Goal: Find specific page/section: Find specific page/section

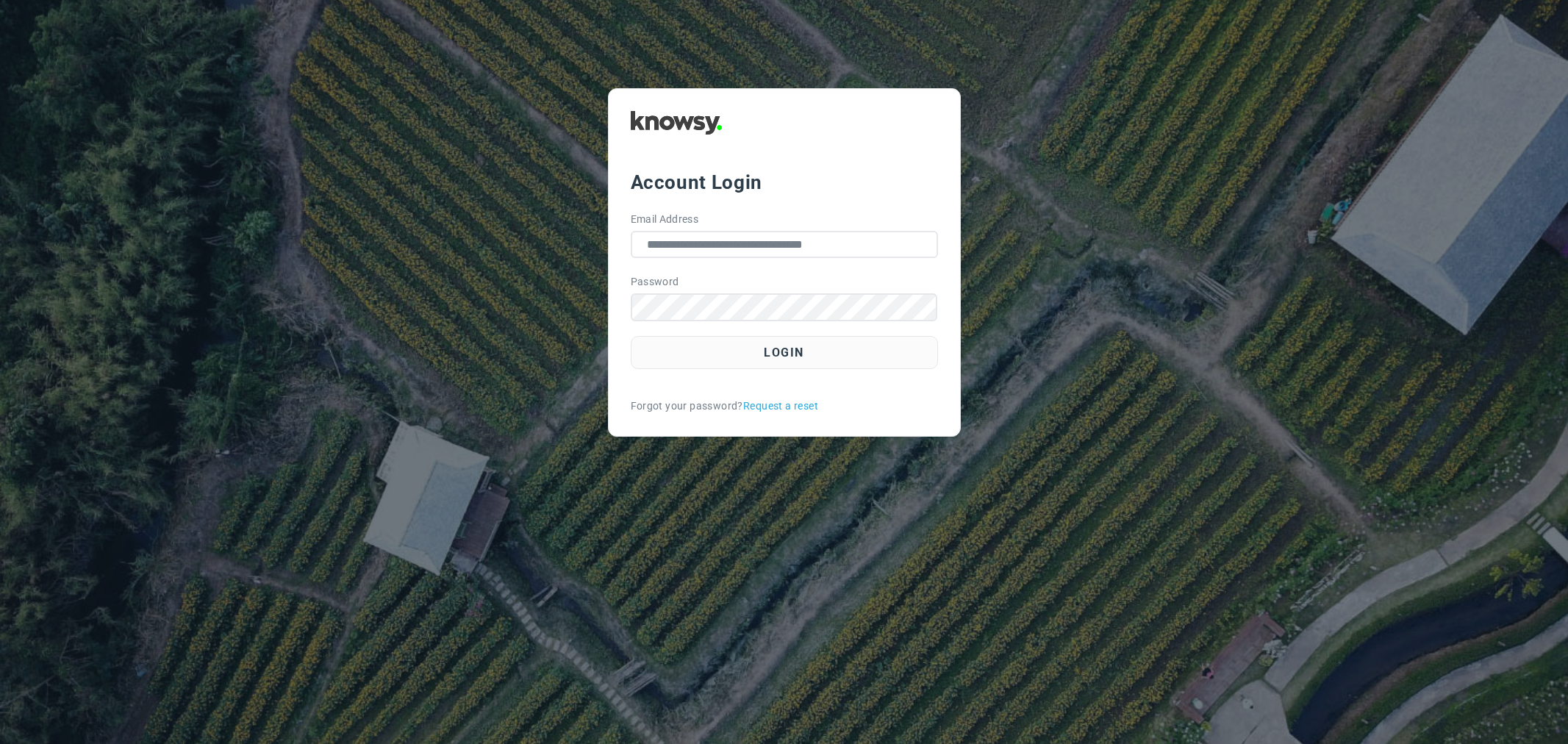
click at [890, 630] on main "**********" at bounding box center [784, 372] width 1568 height 744
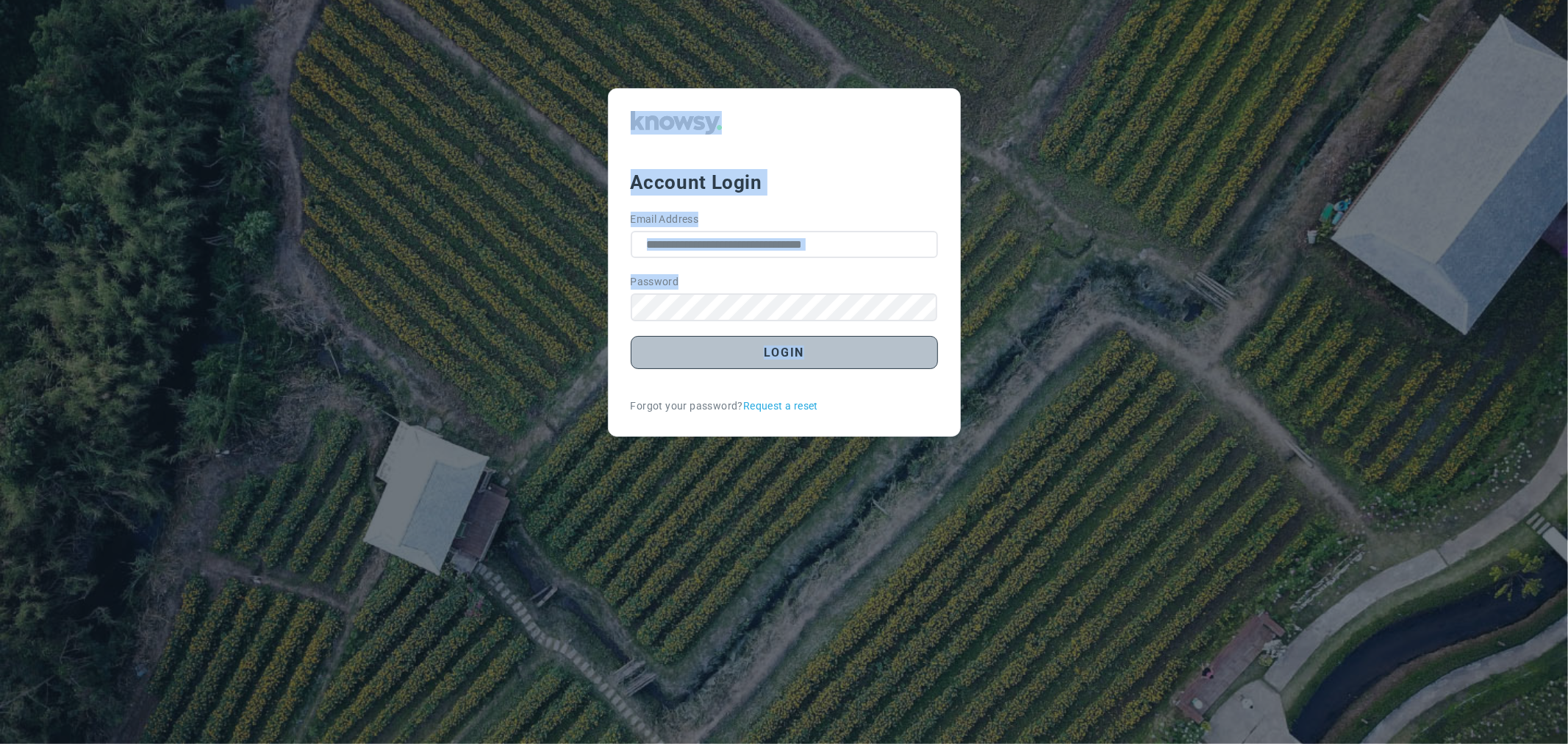
click at [839, 359] on button "Login" at bounding box center [784, 353] width 308 height 33
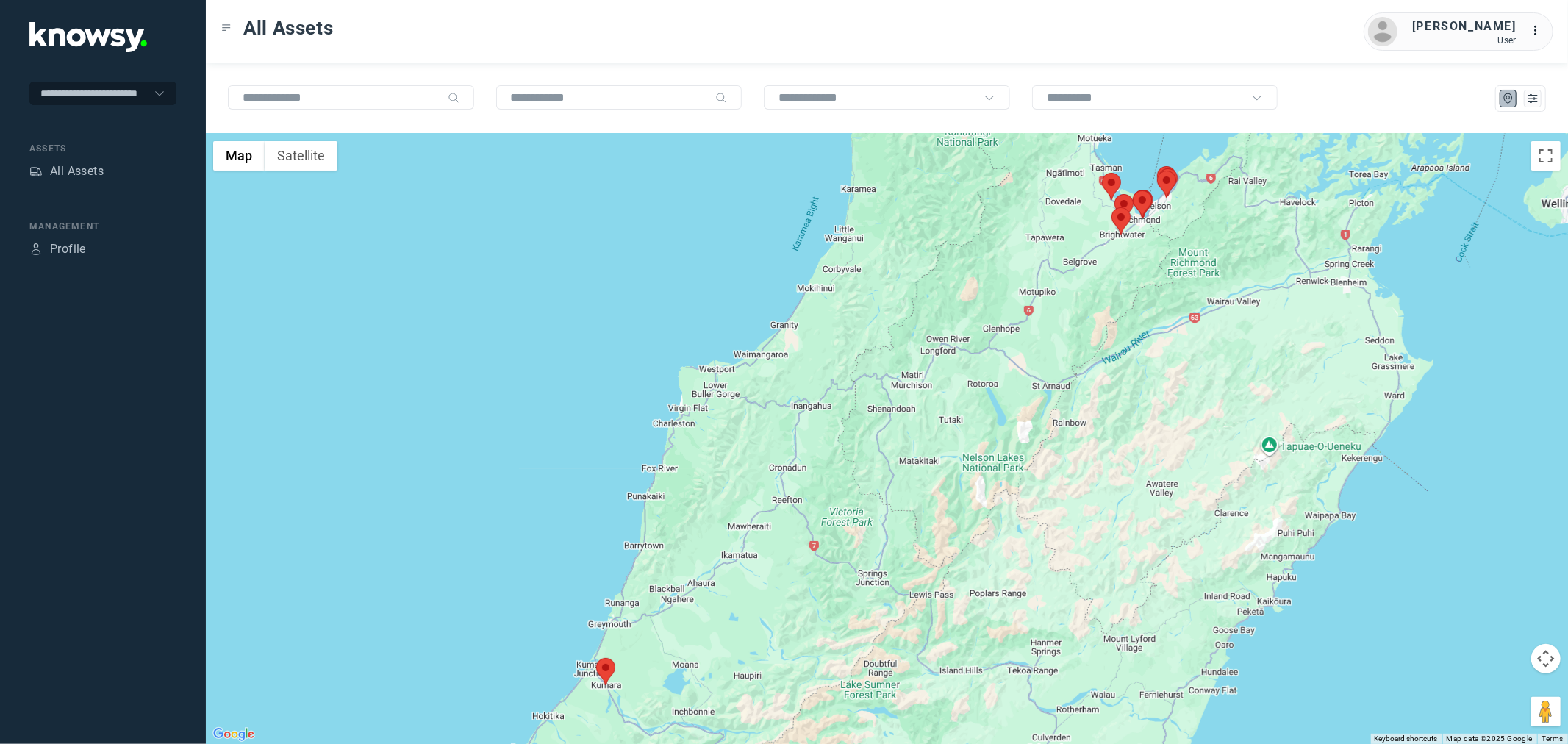
click at [596, 658] on area at bounding box center [596, 658] width 0 height 0
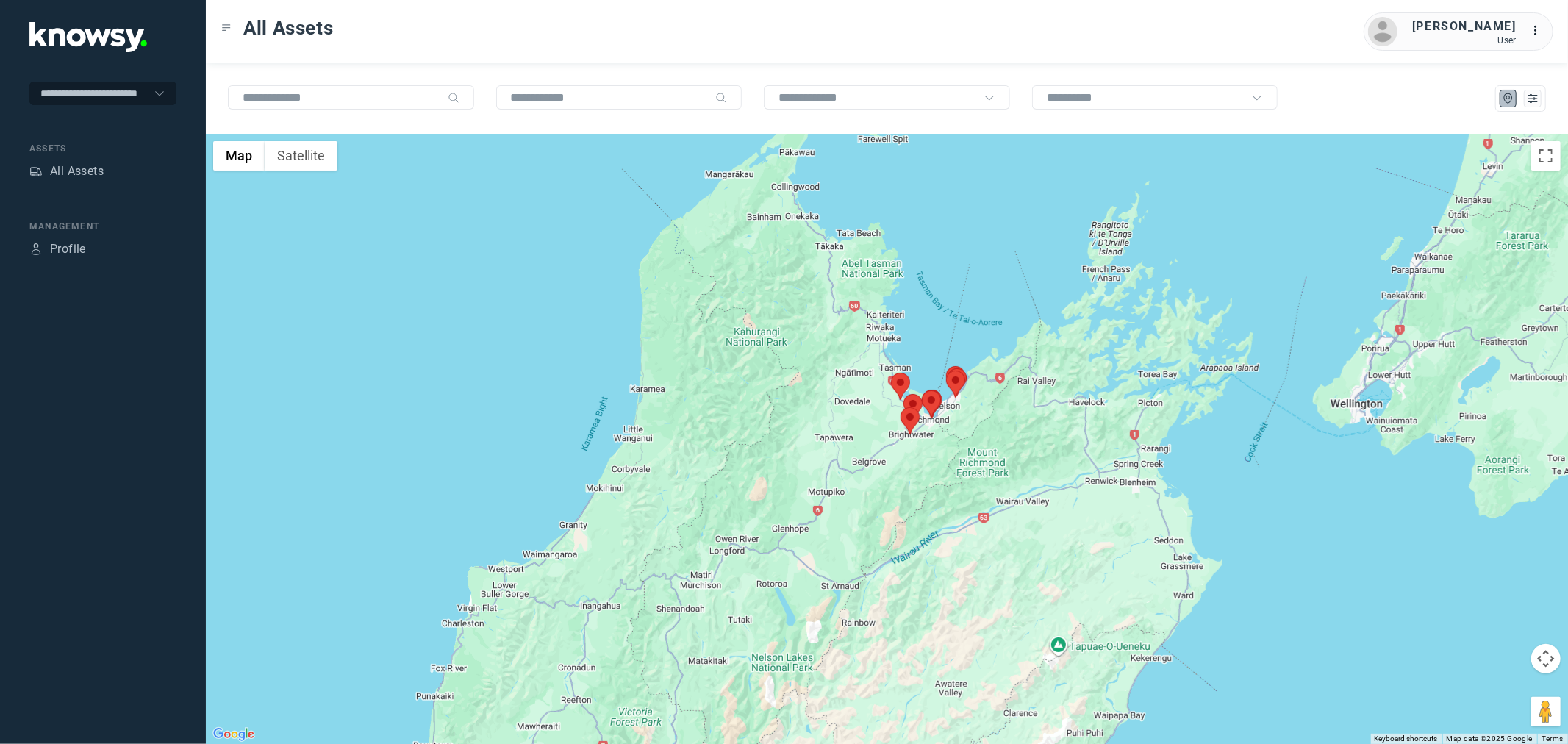
drag, startPoint x: 1072, startPoint y: 398, endPoint x: 833, endPoint y: 631, distance: 333.8
click at [833, 631] on div "Lorne T Client ID #LDK647 View Asset" at bounding box center [887, 439] width 1362 height 610
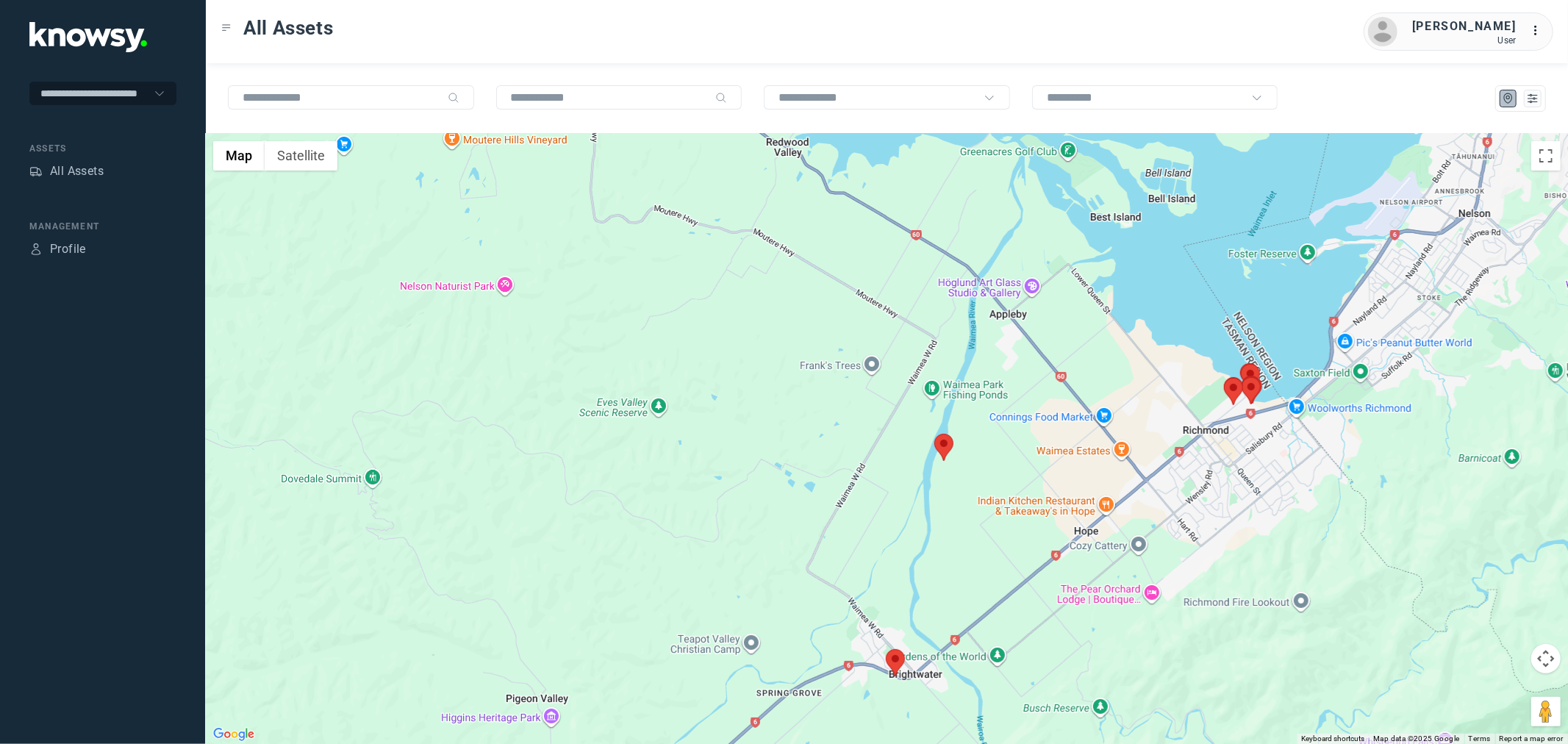
drag, startPoint x: 912, startPoint y: 667, endPoint x: 906, endPoint y: 591, distance: 76.2
click at [906, 591] on div "Lorne T Client ID #LDK647 View Asset" at bounding box center [887, 439] width 1362 height 610
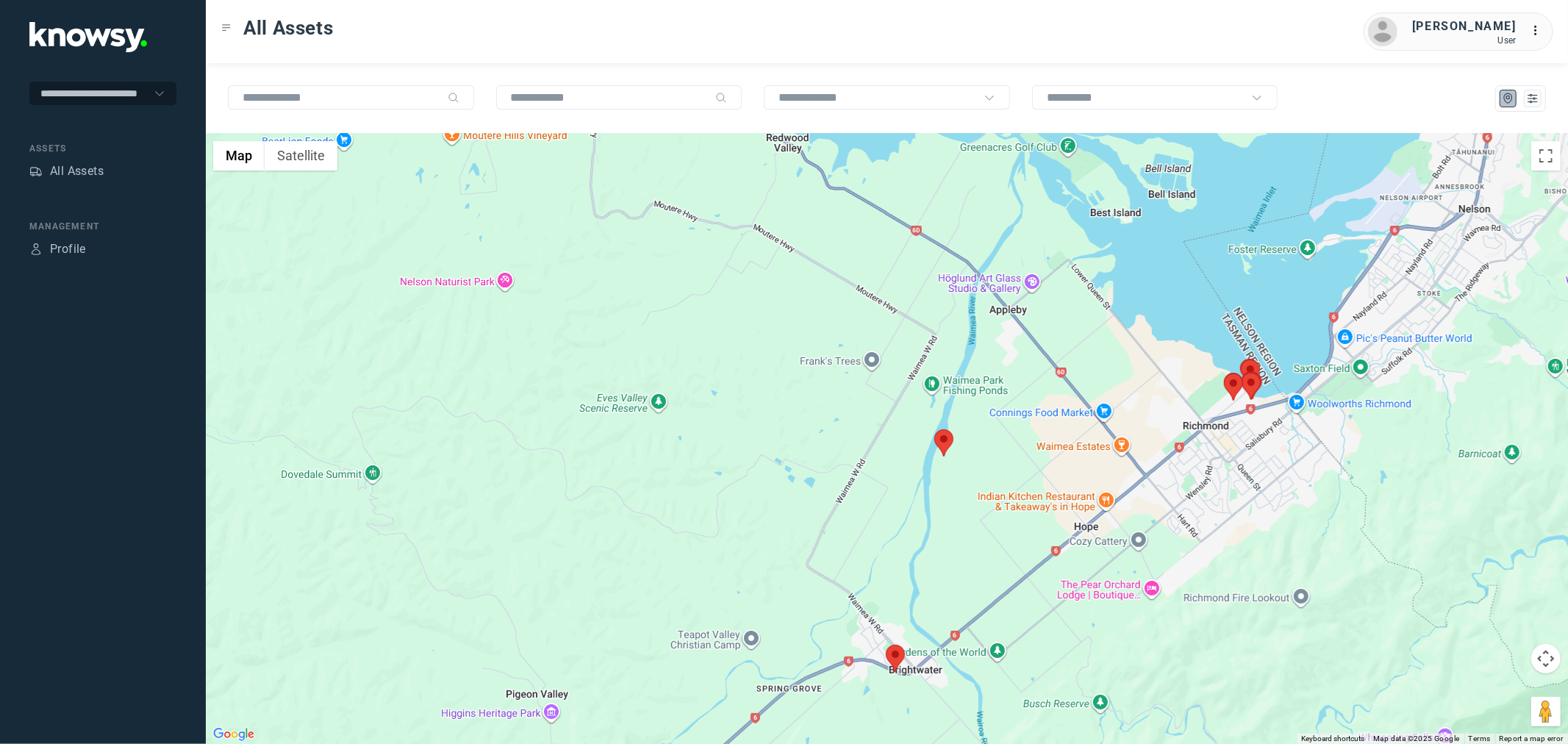
click at [886, 645] on area at bounding box center [886, 645] width 0 height 0
click at [934, 430] on area at bounding box center [934, 430] width 0 height 0
click at [1242, 373] on area at bounding box center [1242, 373] width 0 height 0
click at [1224, 374] on area at bounding box center [1224, 374] width 0 height 0
click at [1279, 295] on button "Close" at bounding box center [1266, 304] width 36 height 36
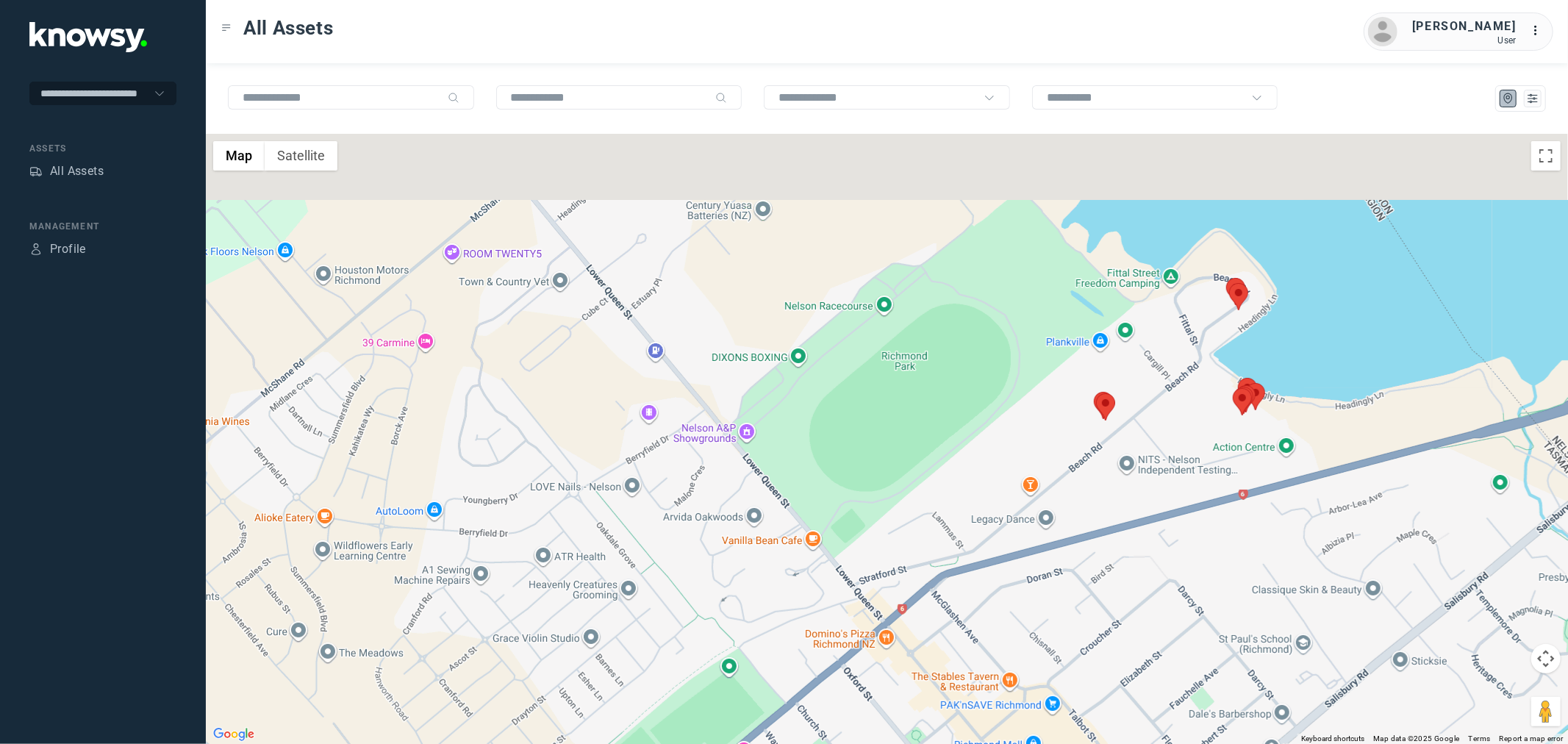
drag, startPoint x: 1280, startPoint y: 272, endPoint x: 1260, endPoint y: 427, distance: 156.3
click at [1260, 427] on div "To navigate, press the arrow keys." at bounding box center [887, 439] width 1362 height 610
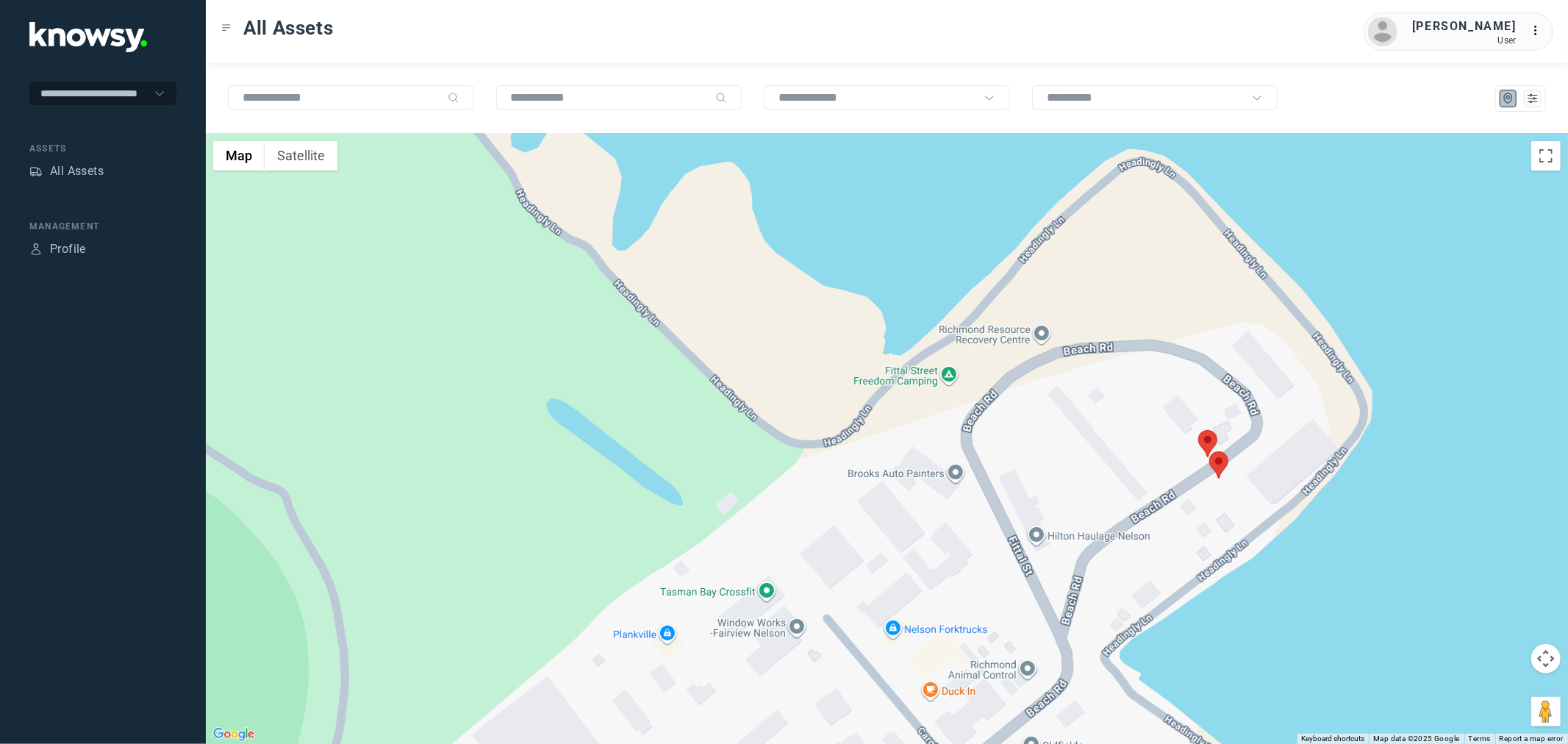
click at [1210, 452] on area at bounding box center [1210, 452] width 0 height 0
click at [1257, 376] on button "Close" at bounding box center [1252, 382] width 36 height 36
click at [1199, 430] on area at bounding box center [1199, 430] width 0 height 0
click at [1248, 361] on button "Close" at bounding box center [1244, 361] width 36 height 36
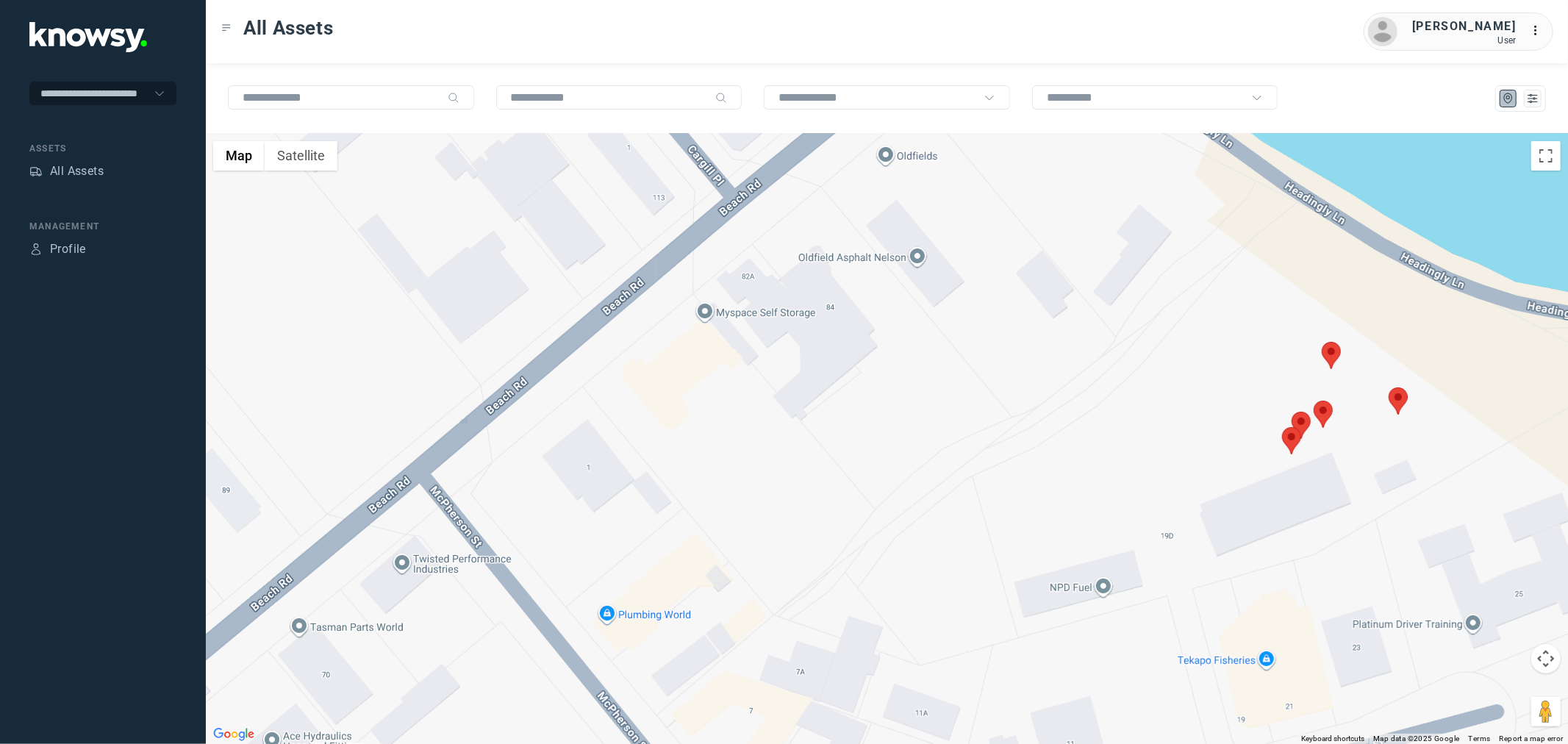
click at [1283, 427] on area at bounding box center [1283, 427] width 0 height 0
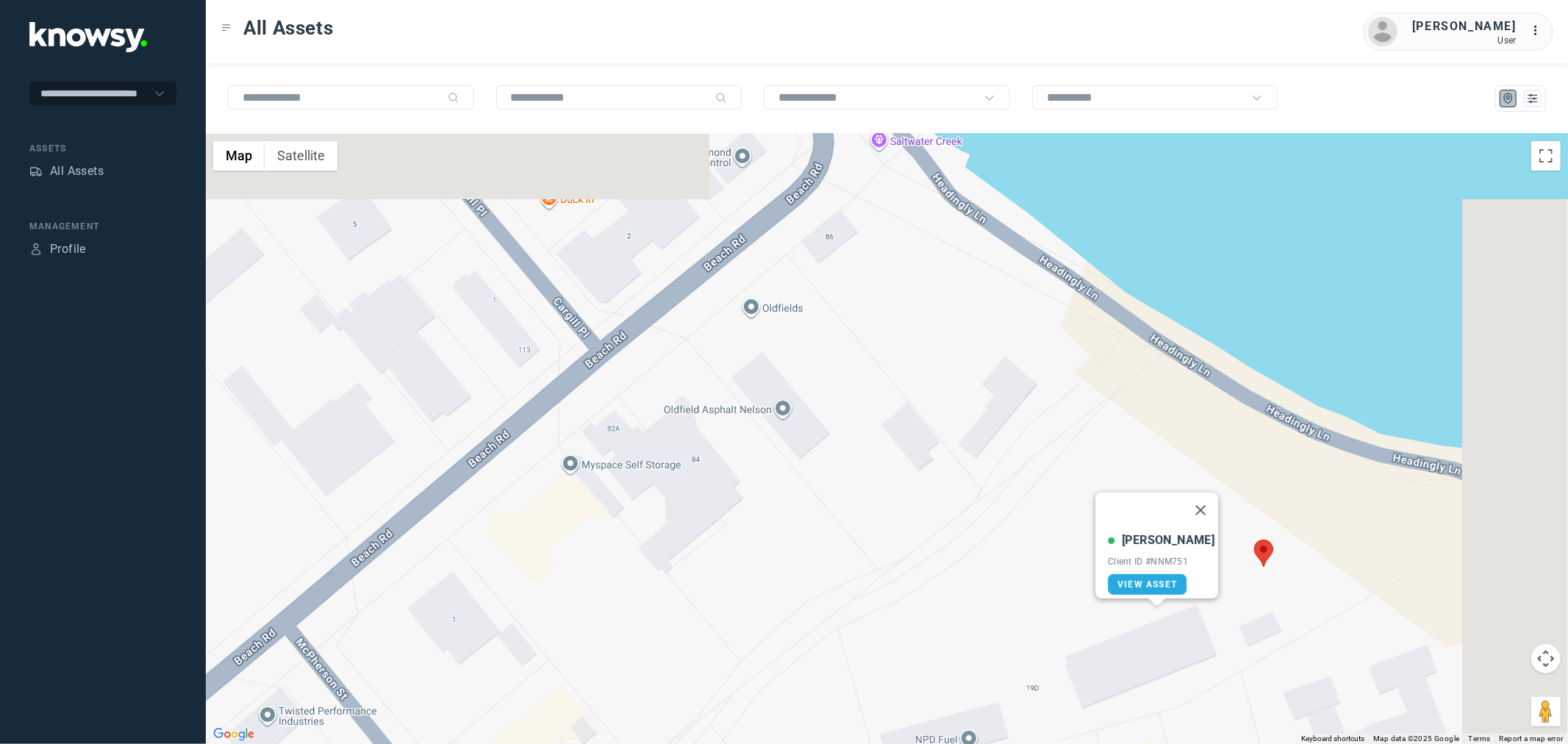
drag, startPoint x: 1349, startPoint y: 449, endPoint x: 1211, endPoint y: 601, distance: 205.3
click at [1211, 601] on div "Fergus M Client ID #NNM751 View Asset" at bounding box center [887, 439] width 1362 height 610
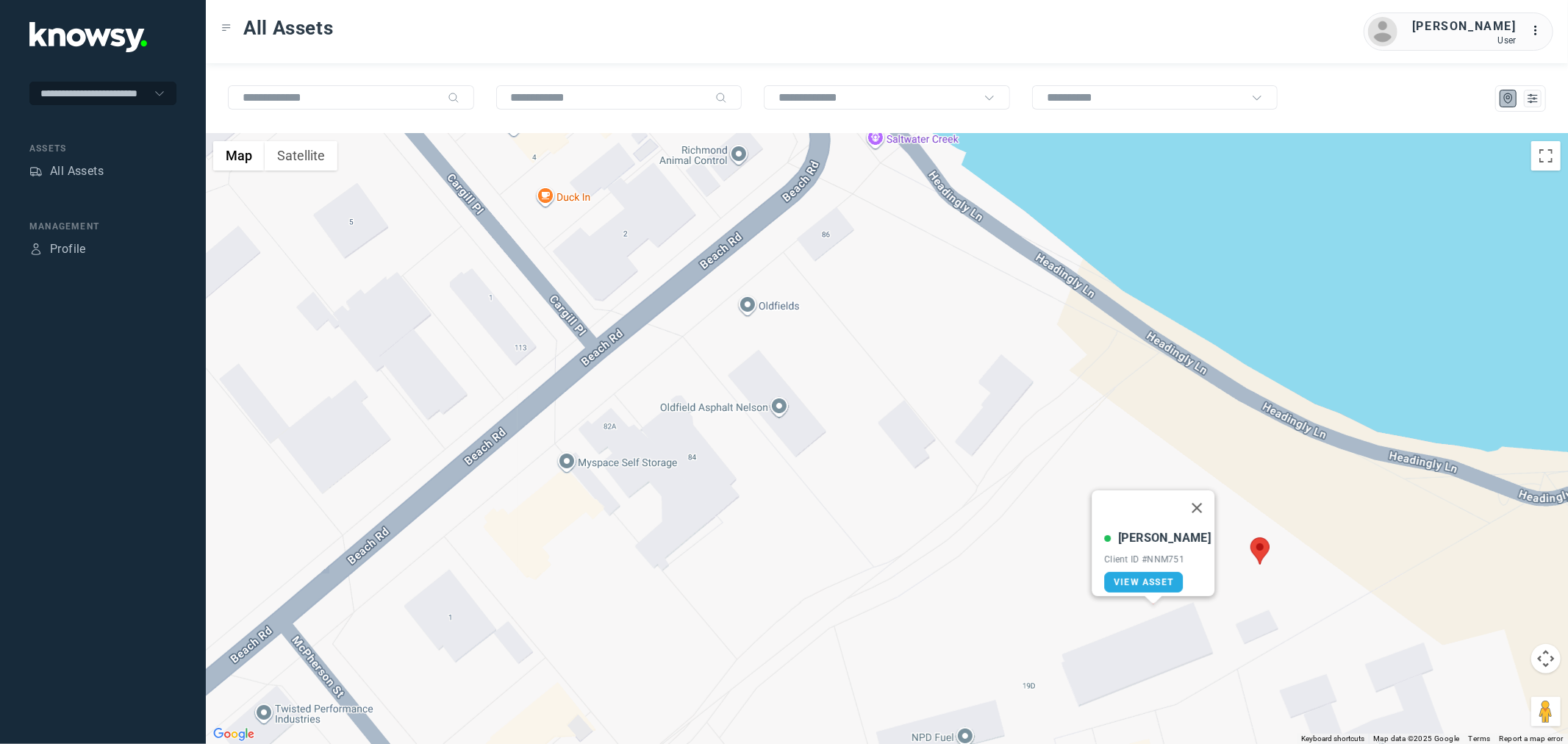
click at [1250, 537] on area at bounding box center [1250, 537] width 0 height 0
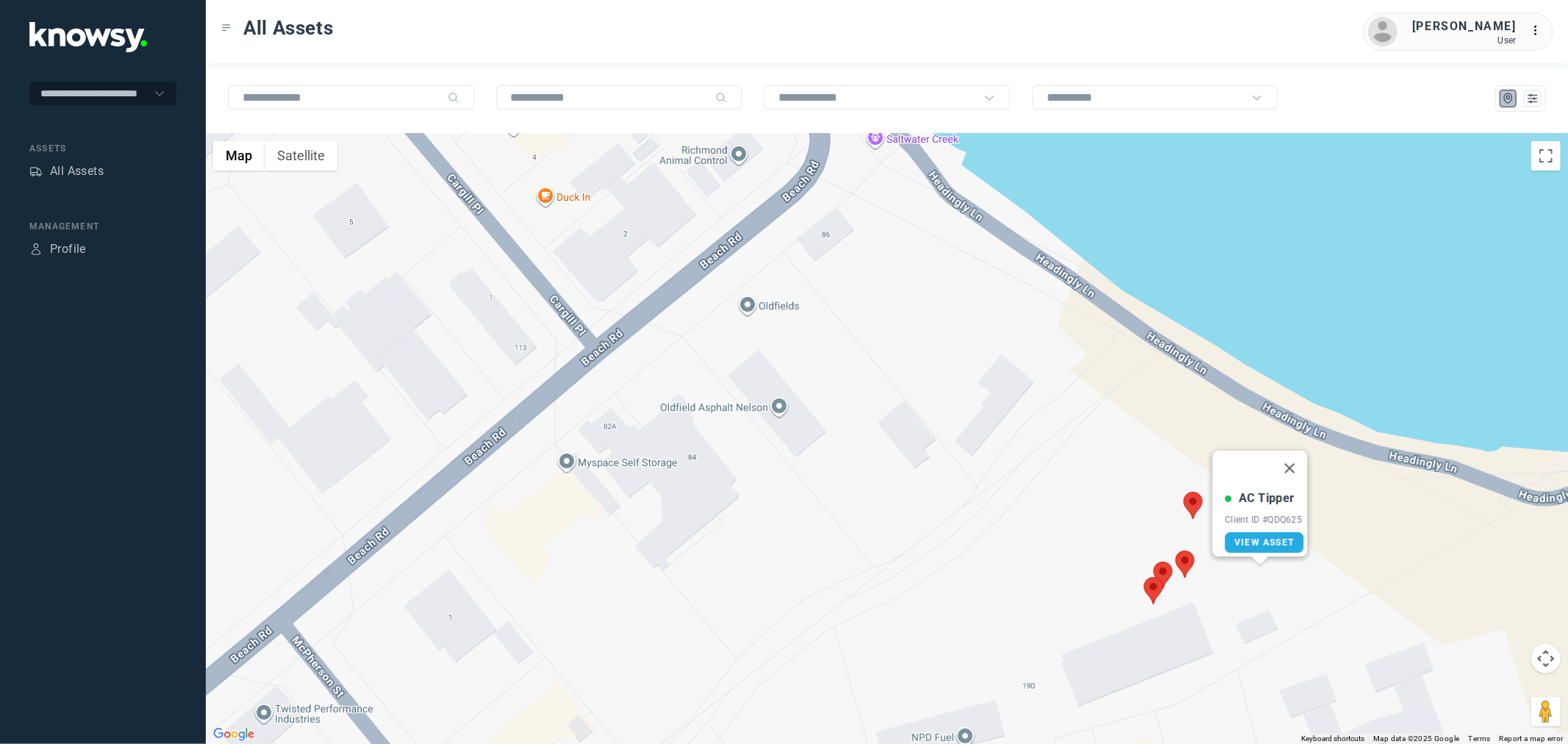
click at [1183, 492] on area at bounding box center [1183, 492] width 0 height 0
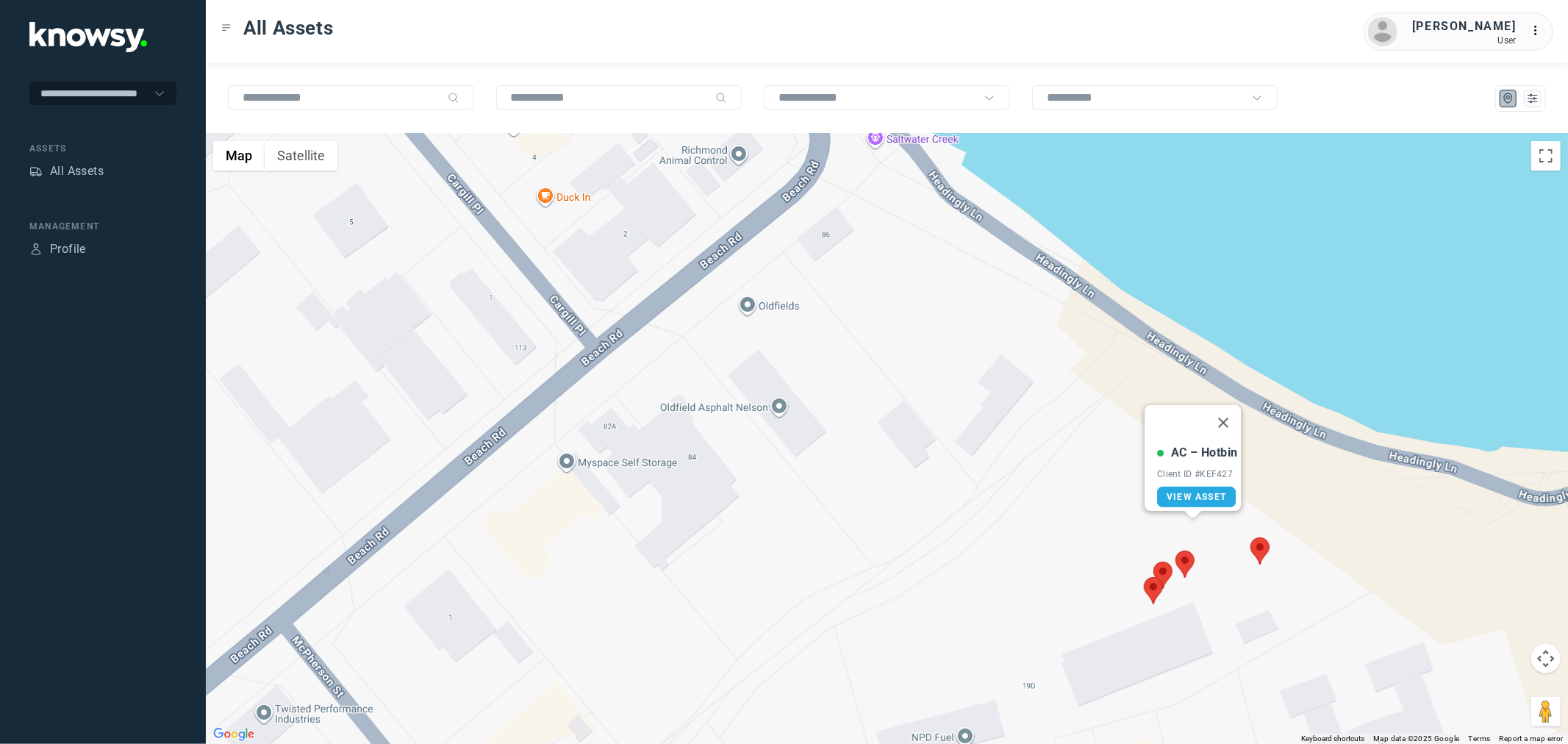
click at [1176, 551] on area at bounding box center [1176, 551] width 0 height 0
click at [1154, 562] on area at bounding box center [1154, 562] width 0 height 0
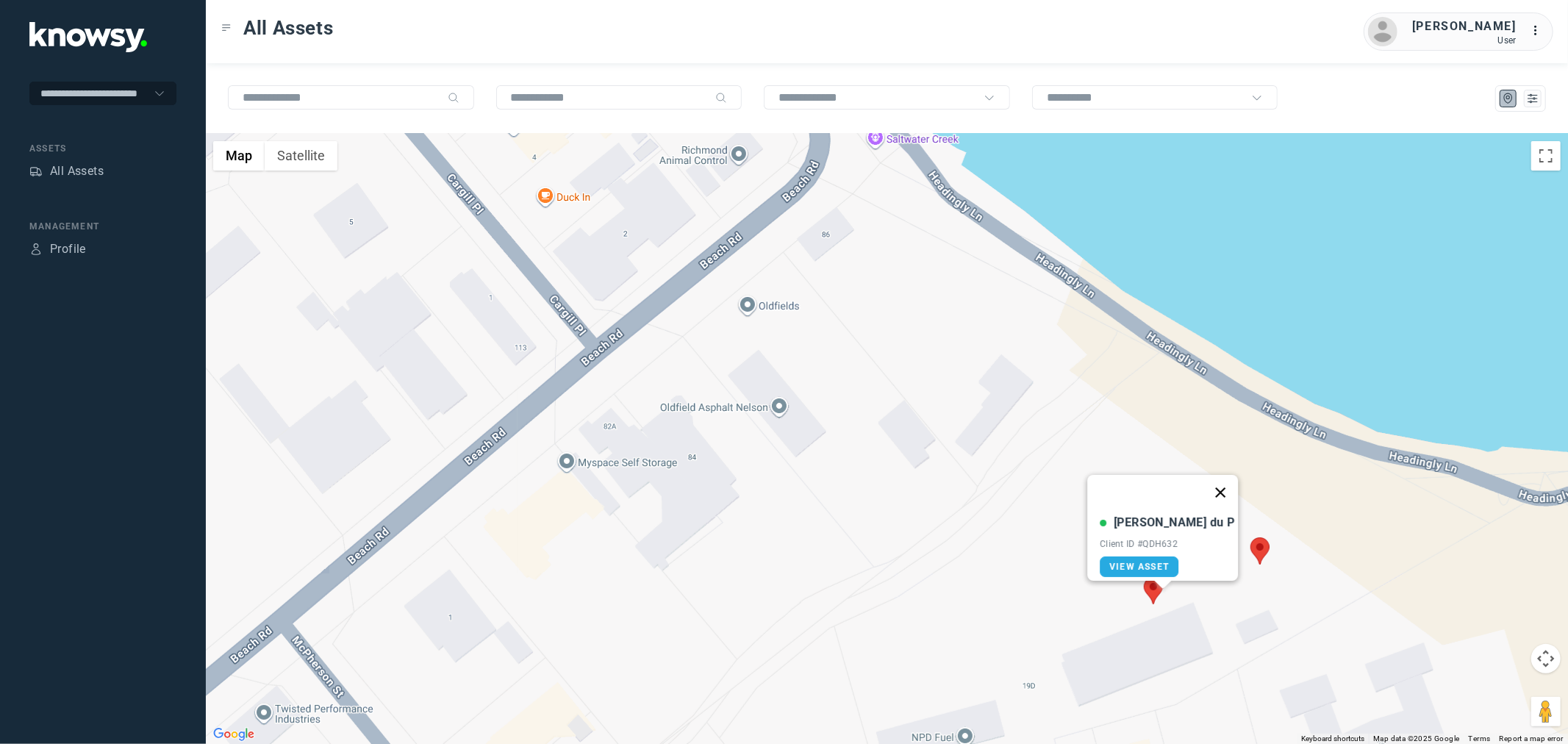
click at [1203, 487] on button "Close" at bounding box center [1221, 493] width 36 height 36
